Goal: Complete application form: Complete application form

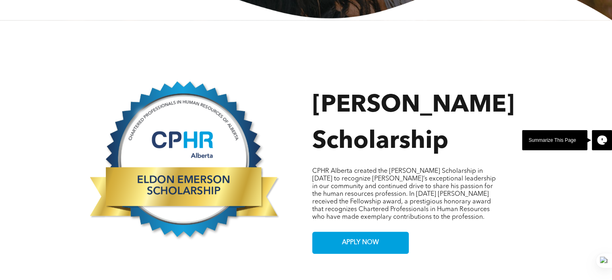
scroll to position [402, 0]
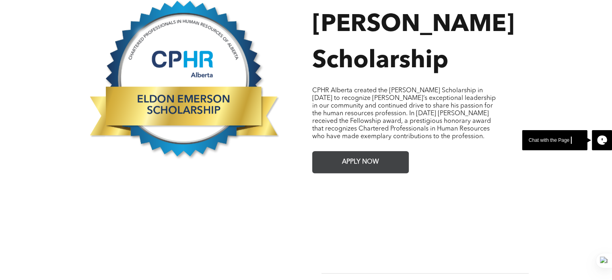
click at [348, 158] on span "APPLY NOW" at bounding box center [360, 162] width 43 height 16
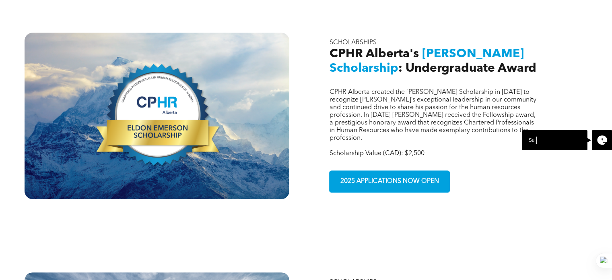
scroll to position [306, 0]
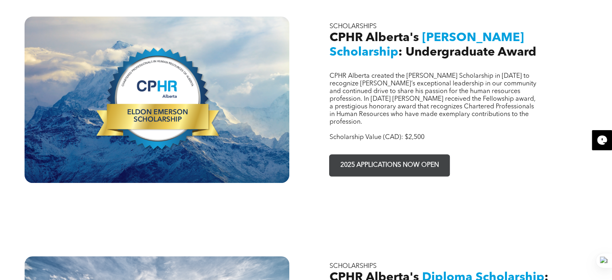
click at [351, 157] on span "2025 APPLICATIONS NOW OPEN" at bounding box center [389, 165] width 104 height 16
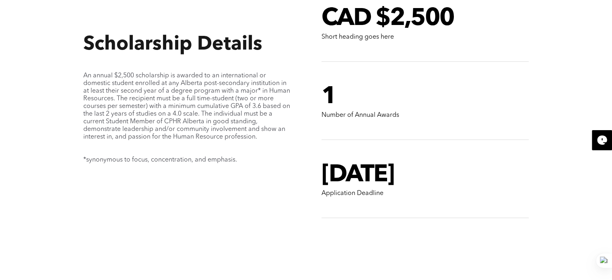
scroll to position [694, 0]
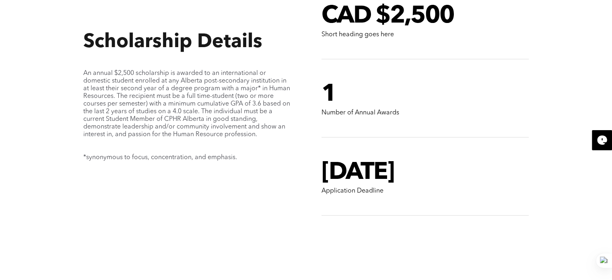
click at [559, 144] on div "Scholarship Details An annual $2,500 scholarship is awarded to an international…" at bounding box center [306, 86] width 612 height 362
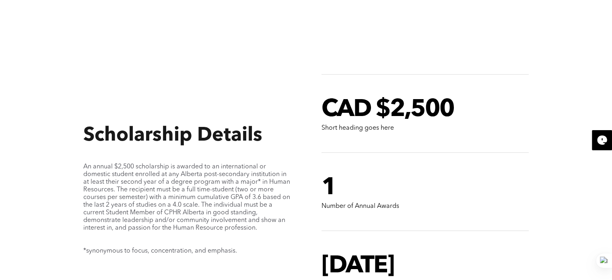
scroll to position [356, 0]
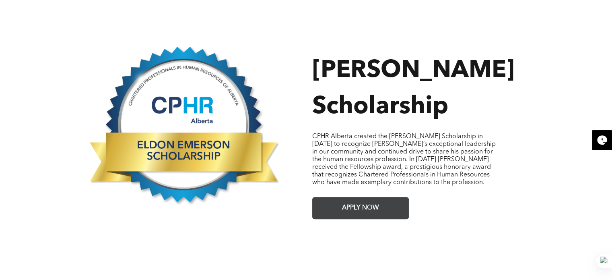
click at [370, 202] on span "APPLY NOW" at bounding box center [360, 208] width 43 height 16
